Goal: Information Seeking & Learning: Learn about a topic

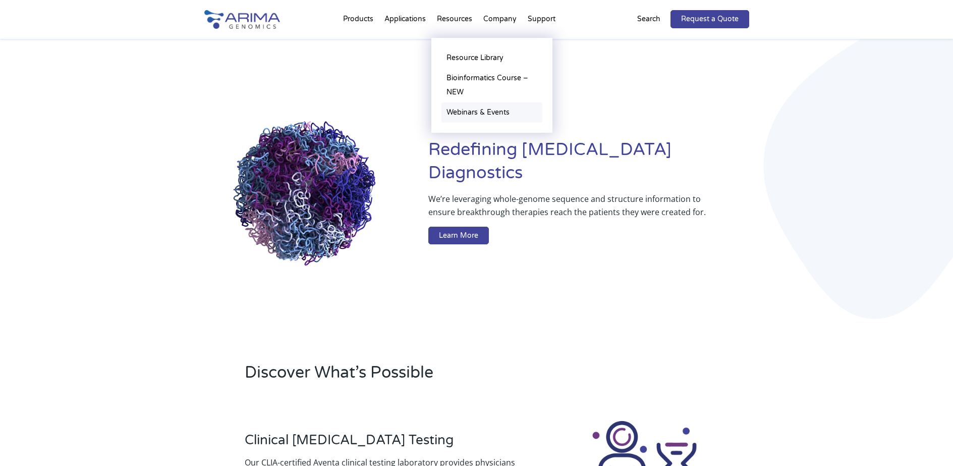
click at [493, 109] on link "Webinars & Events" at bounding box center [491, 112] width 101 height 20
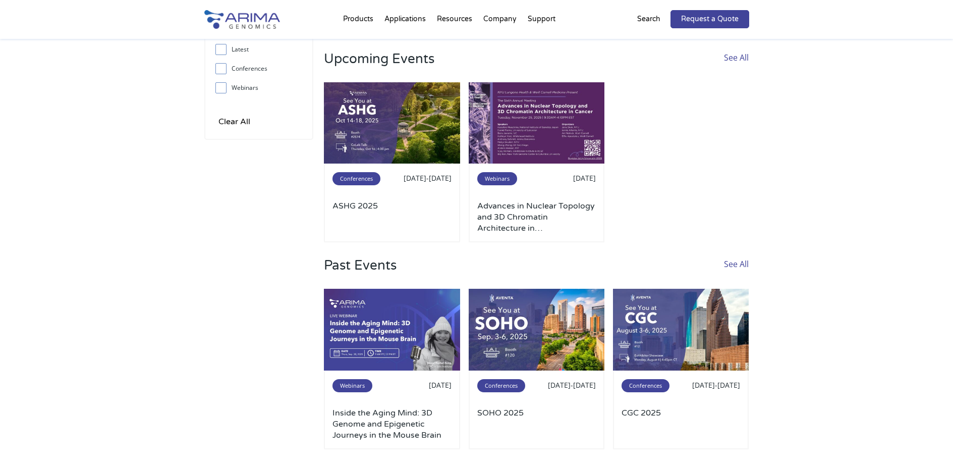
scroll to position [121, 0]
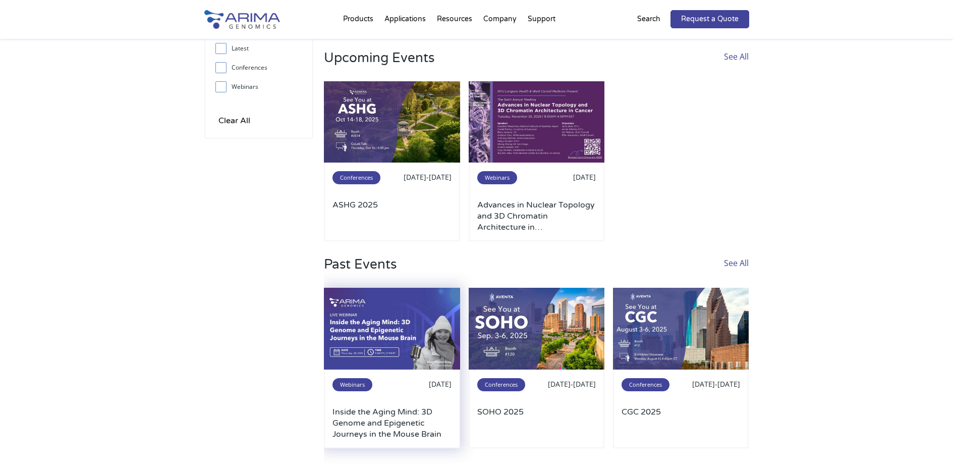
click at [362, 317] on img at bounding box center [392, 329] width 136 height 82
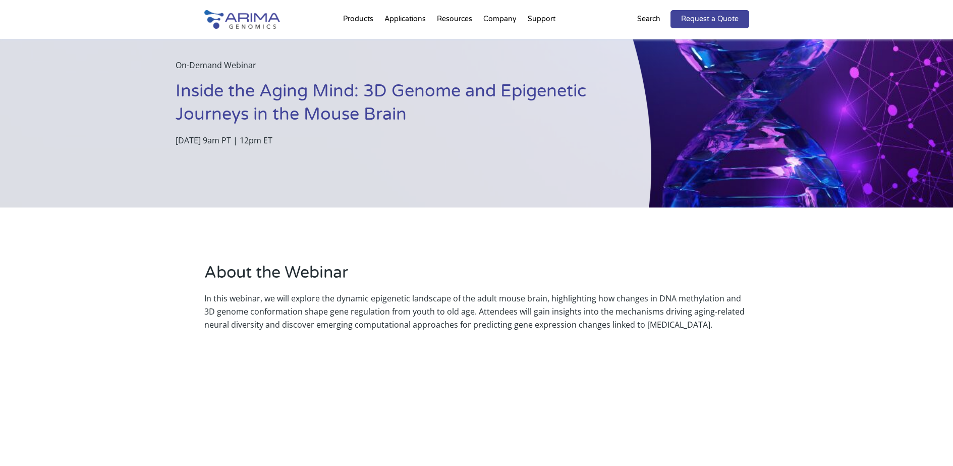
scroll to position [40, 0]
